Goal: Navigation & Orientation: Understand site structure

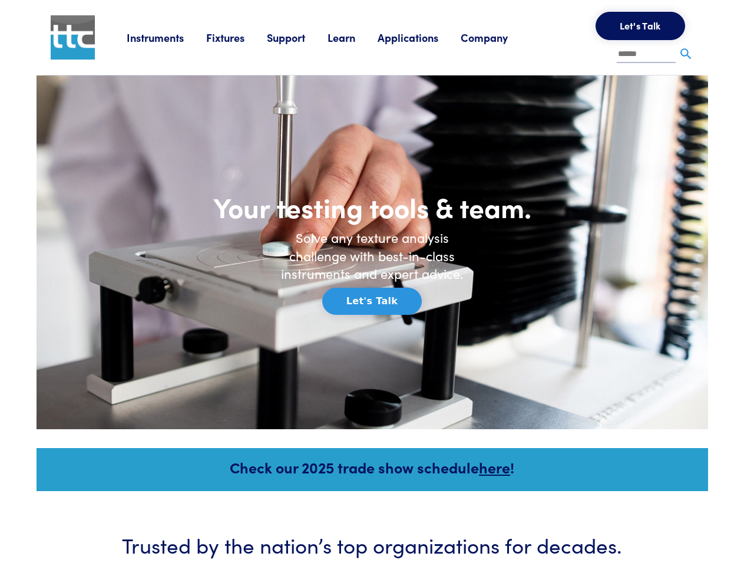
click at [372, 283] on h6 "Solve any texture analysis challenge with best-in-class instruments and expert …" at bounding box center [372, 256] width 200 height 54
click at [167, 37] on link "Instruments" at bounding box center [167, 37] width 80 height 15
click at [238, 37] on link "Fixtures" at bounding box center [236, 37] width 61 height 15
click at [299, 37] on link "Support" at bounding box center [297, 37] width 61 height 15
click at [356, 37] on link "Learn" at bounding box center [353, 37] width 50 height 15
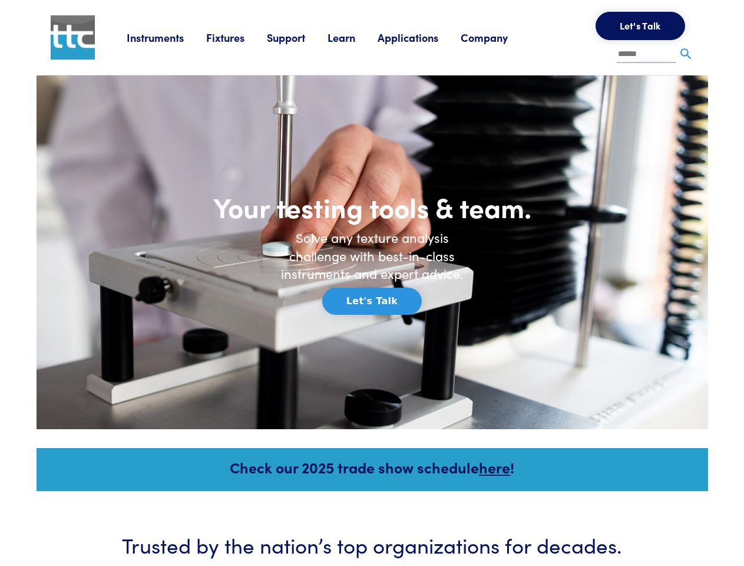
click at [424, 37] on link "Applications" at bounding box center [419, 37] width 83 height 15
click at [500, 37] on link "Company" at bounding box center [496, 37] width 70 height 15
click at [641, 26] on button "Let's Talk" at bounding box center [641, 26] width 90 height 28
